Goal: Transaction & Acquisition: Purchase product/service

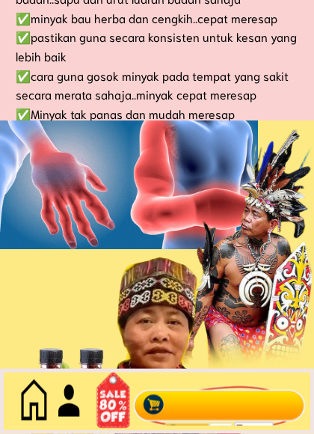
scroll to position [1180, 0]
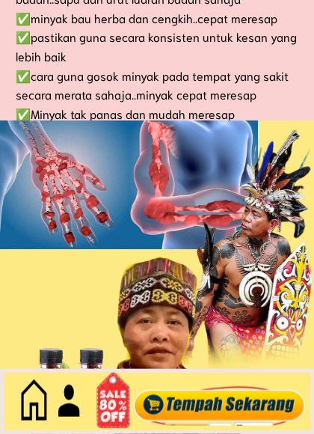
click at [301, 197] on div at bounding box center [242, 253] width 186 height 280
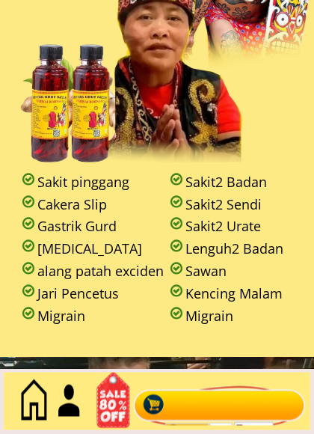
scroll to position [1484, 0]
click at [233, 401] on div at bounding box center [219, 401] width 181 height 49
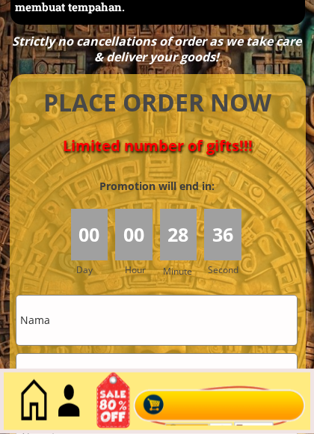
scroll to position [6583, 0]
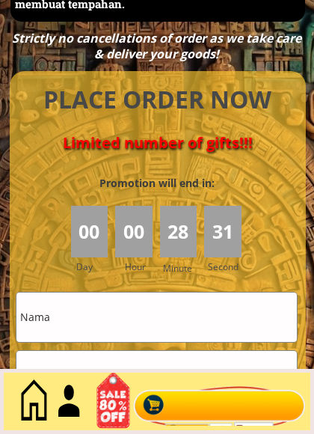
click at [75, 314] on input "text" at bounding box center [156, 316] width 280 height 49
type input "0136698520"
type input "MD [PERSON_NAME]"
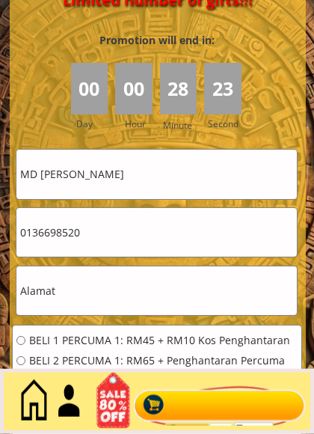
scroll to position [6726, 0]
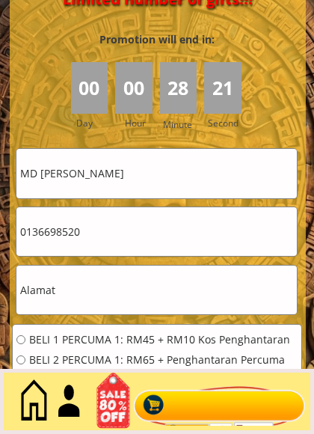
click at [77, 292] on input "text" at bounding box center [156, 289] width 280 height 49
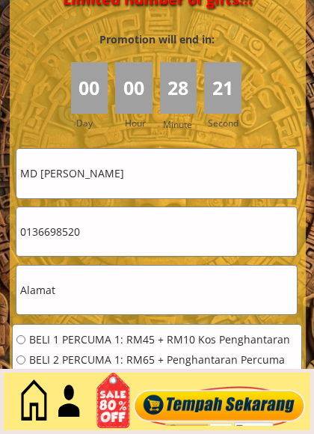
scroll to position [6735, 0]
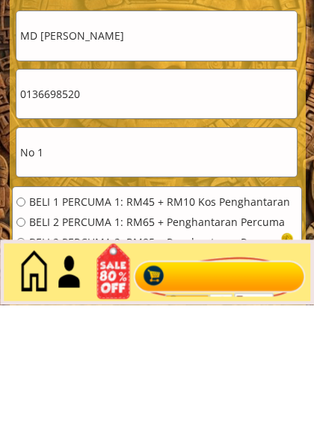
click button "submit" at bounding box center [0, 0] width 0 height 0
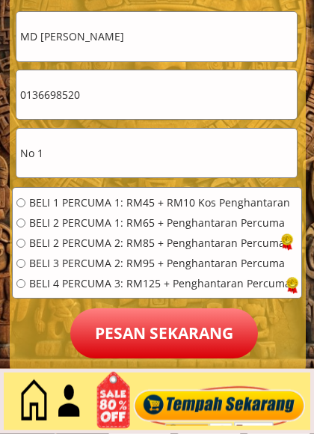
scroll to position [6863, 0]
click at [73, 148] on input "No 1" at bounding box center [156, 153] width 280 height 49
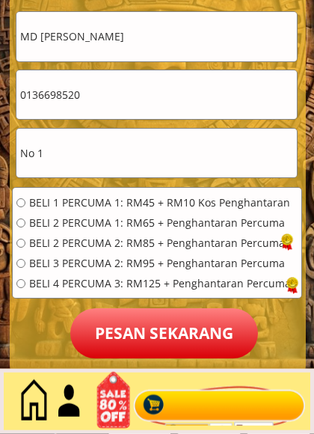
click at [76, 152] on input "No 1" at bounding box center [156, 153] width 280 height 49
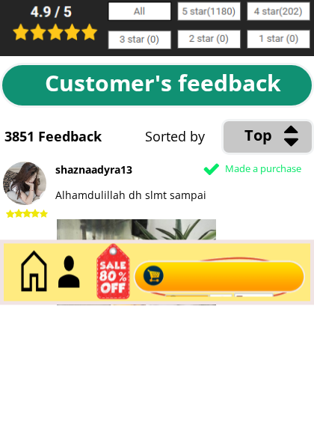
scroll to position [7150, 0]
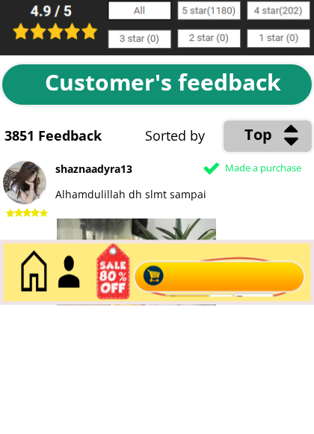
type input "No 1 PERSIARAN PERDANA, PINJI PERDANA"
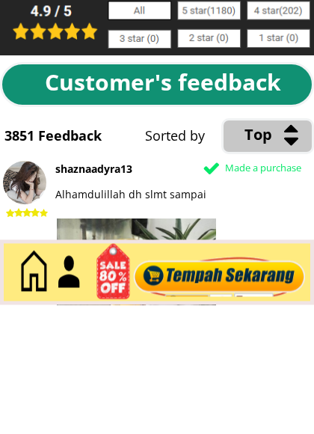
click at [295, 244] on div at bounding box center [292, 257] width 16 height 27
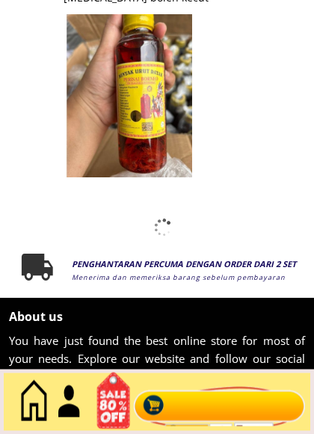
scroll to position [8050, 0]
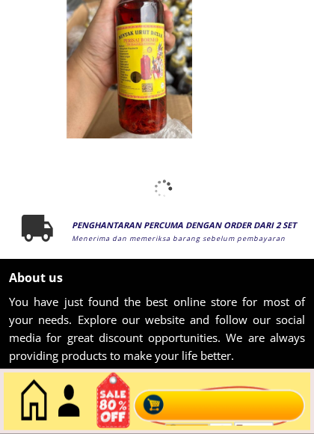
click at [76, 401] on div at bounding box center [69, 400] width 32 height 50
click at [53, 394] on div at bounding box center [69, 400] width 32 height 50
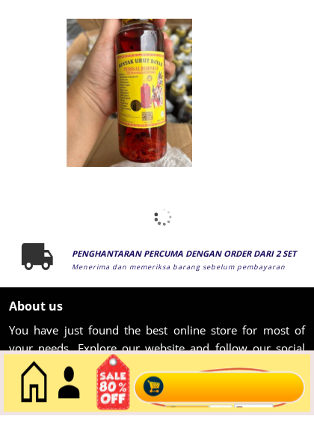
scroll to position [8043, 0]
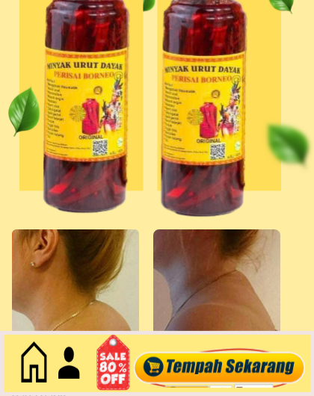
click at [43, 433] on html "Laman web rasmi dan satu-satunya MINYAK URUT DAYAK Rawatan sakit dan sakit, keb…" at bounding box center [157, 292] width 314 height 8484
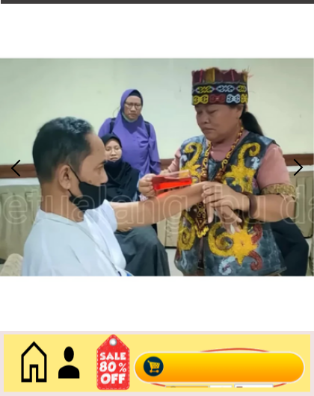
scroll to position [63, 0]
